Goal: Find specific page/section: Find specific page/section

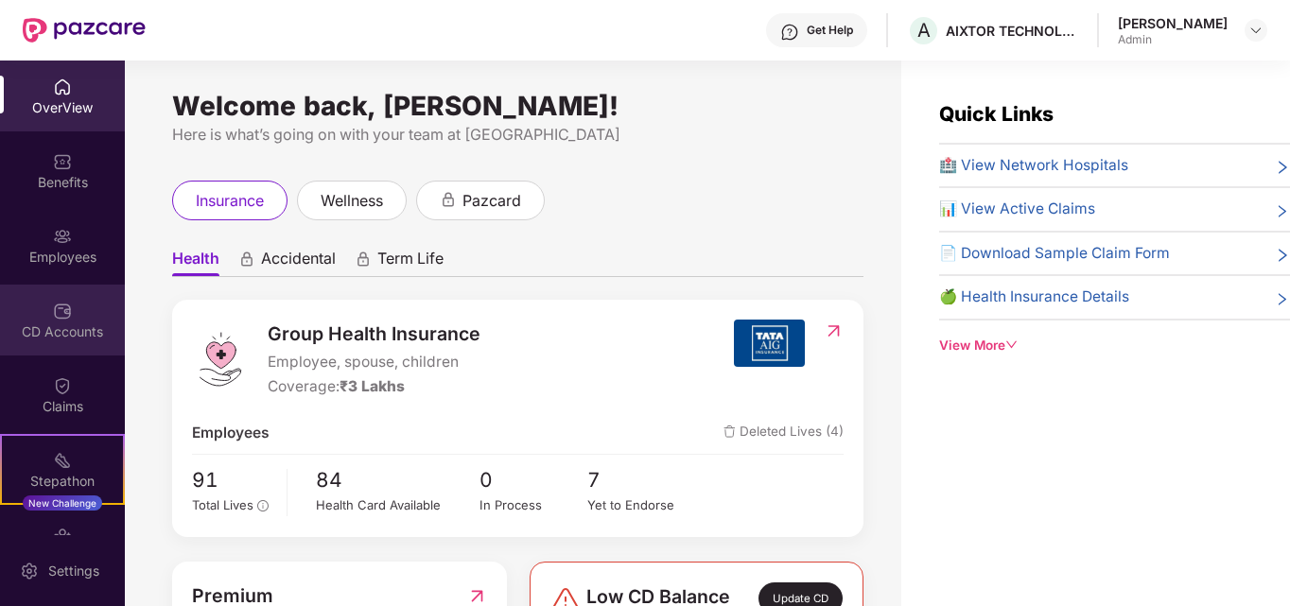
click at [65, 331] on div "CD Accounts" at bounding box center [62, 332] width 125 height 19
